Goal: Information Seeking & Learning: Learn about a topic

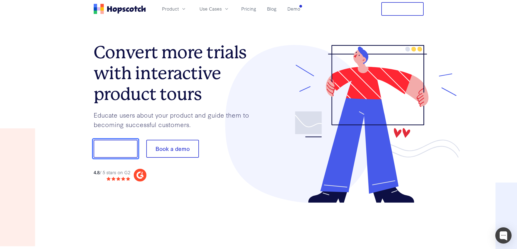
click at [110, 147] on button "Show me!" at bounding box center [116, 149] width 44 height 18
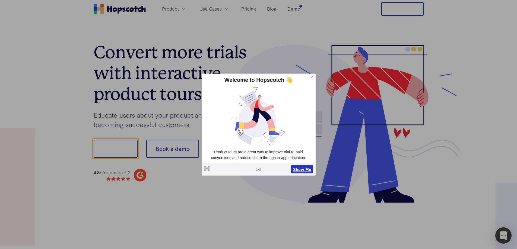
click at [299, 167] on button "Show Me" at bounding box center [302, 170] width 22 height 8
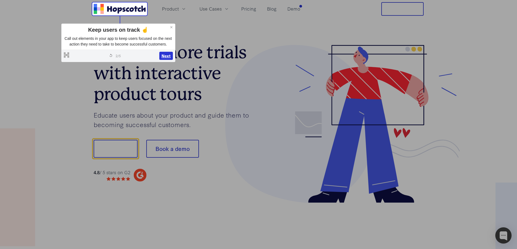
click at [164, 55] on button "Next" at bounding box center [166, 56] width 14 height 8
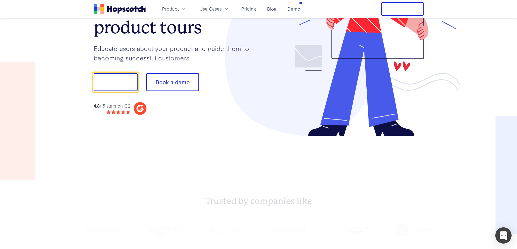
scroll to position [68, 0]
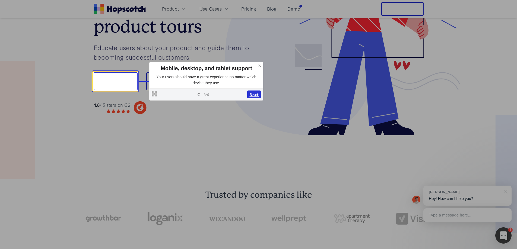
click at [258, 94] on button "Next" at bounding box center [254, 95] width 14 height 8
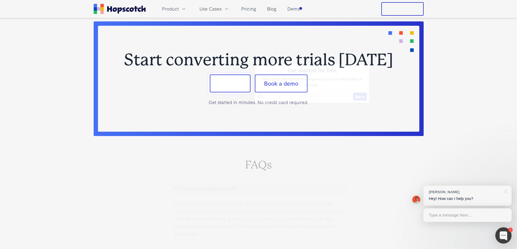
scroll to position [2251, 0]
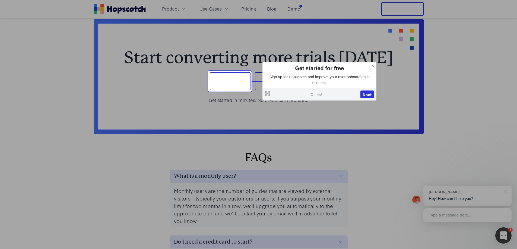
click at [259, 15] on div "Product Use Cases Pricing Blog Demo" at bounding box center [198, 9] width 209 height 14
click at [245, 8] on link "Pricing" at bounding box center [248, 8] width 19 height 9
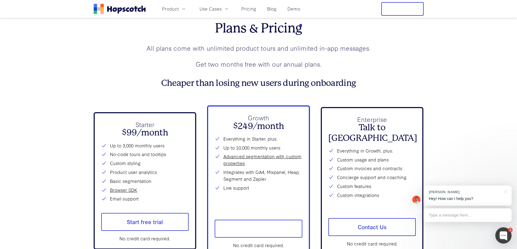
scroll to position [1929, 0]
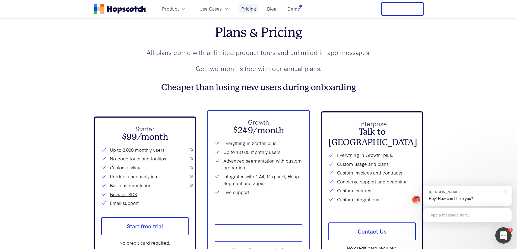
click at [249, 9] on link "Pricing" at bounding box center [248, 8] width 19 height 9
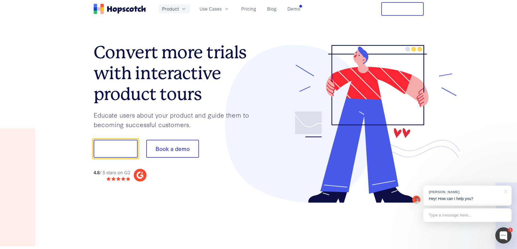
click at [172, 11] on span "Product" at bounding box center [170, 8] width 17 height 7
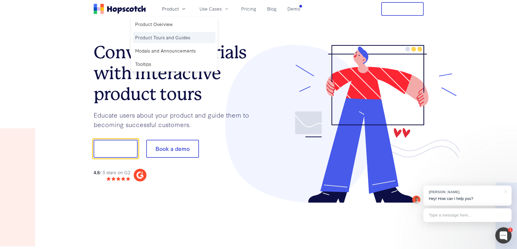
click at [156, 40] on link "Product Tours and Guides" at bounding box center [174, 37] width 82 height 11
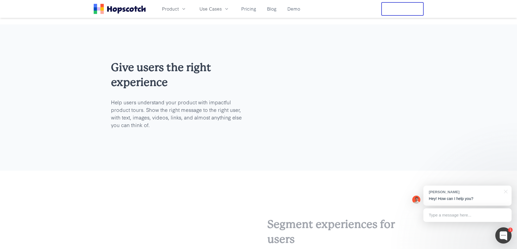
scroll to position [488, 0]
